Goal: Navigation & Orientation: Find specific page/section

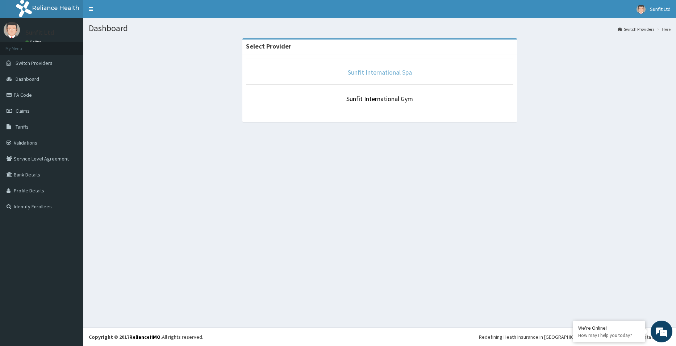
click at [378, 71] on link "Sunfit International Spa" at bounding box center [380, 72] width 64 height 8
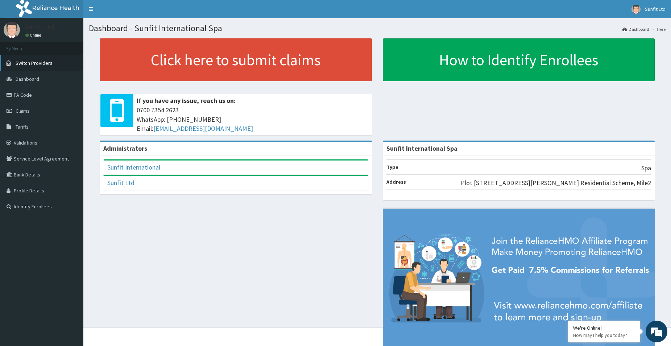
click at [38, 66] on link "Switch Providers" at bounding box center [41, 63] width 83 height 16
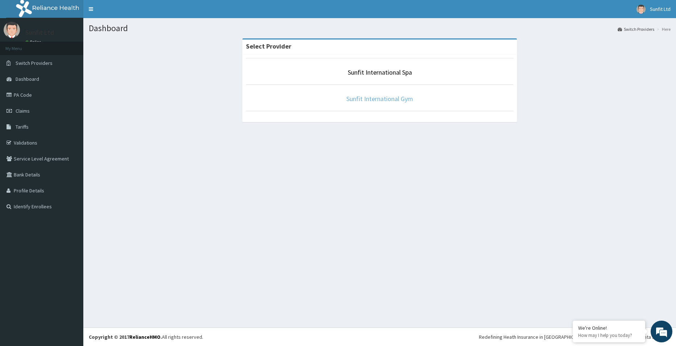
click at [352, 101] on link "Sunfit International Gym" at bounding box center [379, 99] width 67 height 8
